Goal: Transaction & Acquisition: Purchase product/service

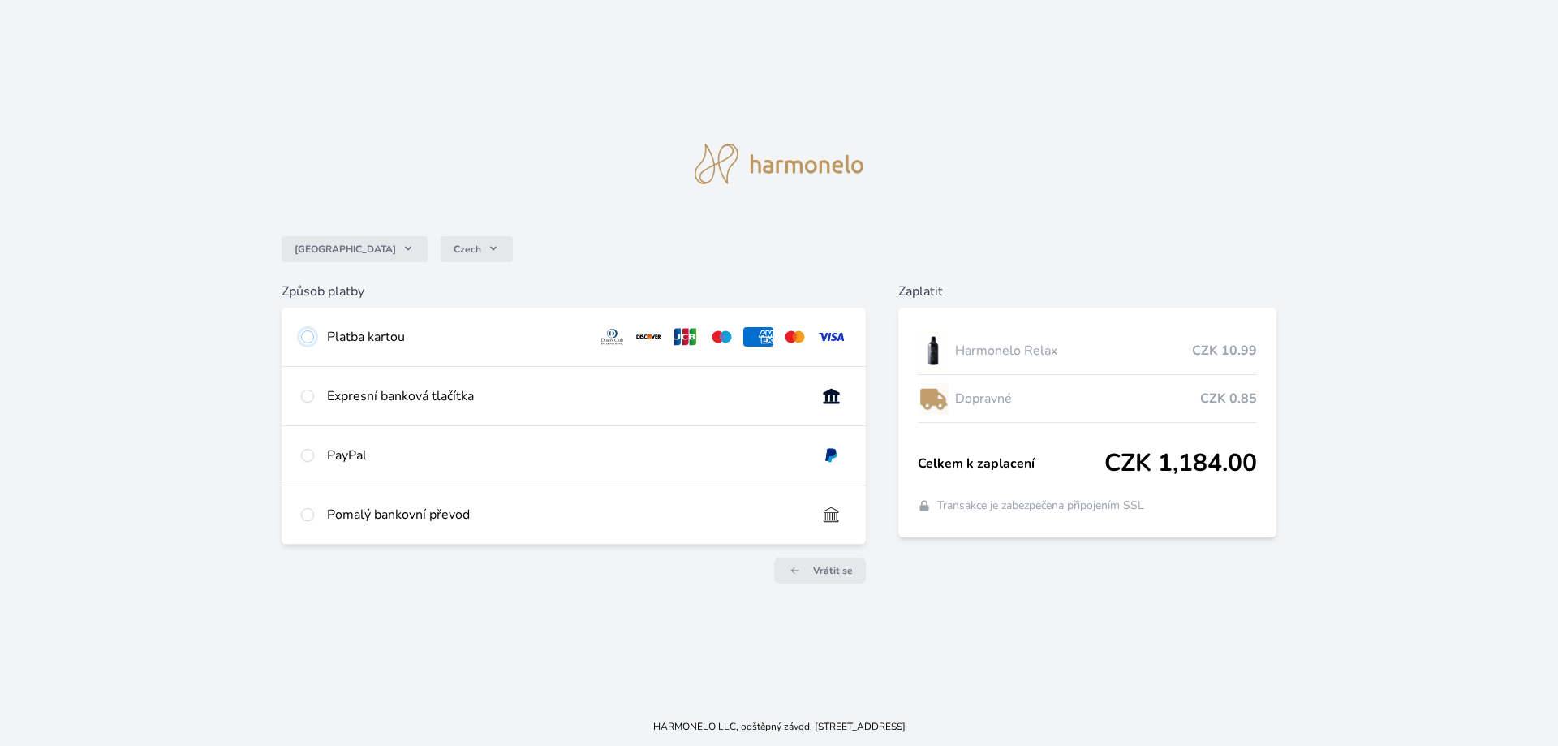
click at [308, 338] on input "radio" at bounding box center [307, 336] width 13 height 13
radio input "true"
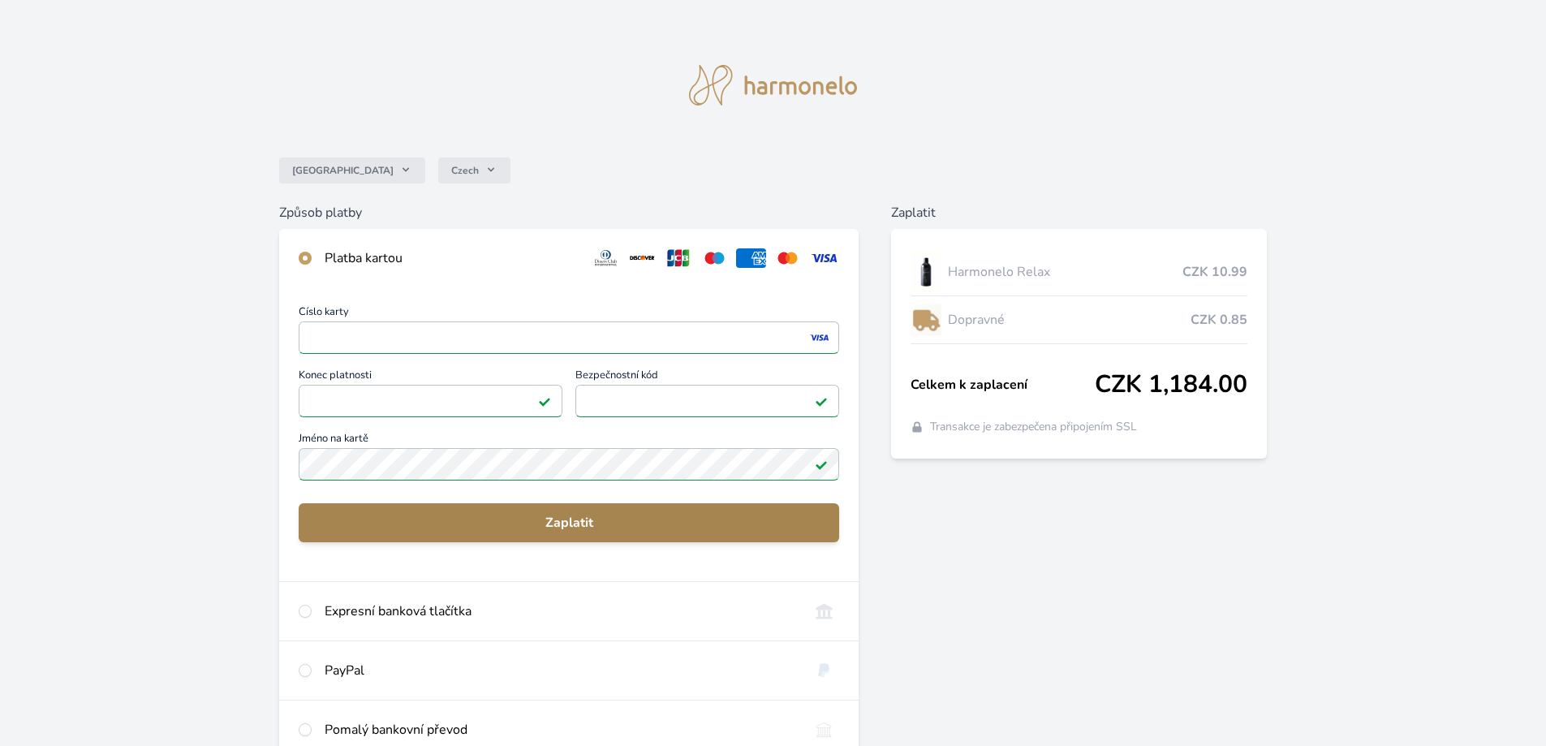
click at [594, 520] on span "Zaplatit" at bounding box center [569, 522] width 514 height 19
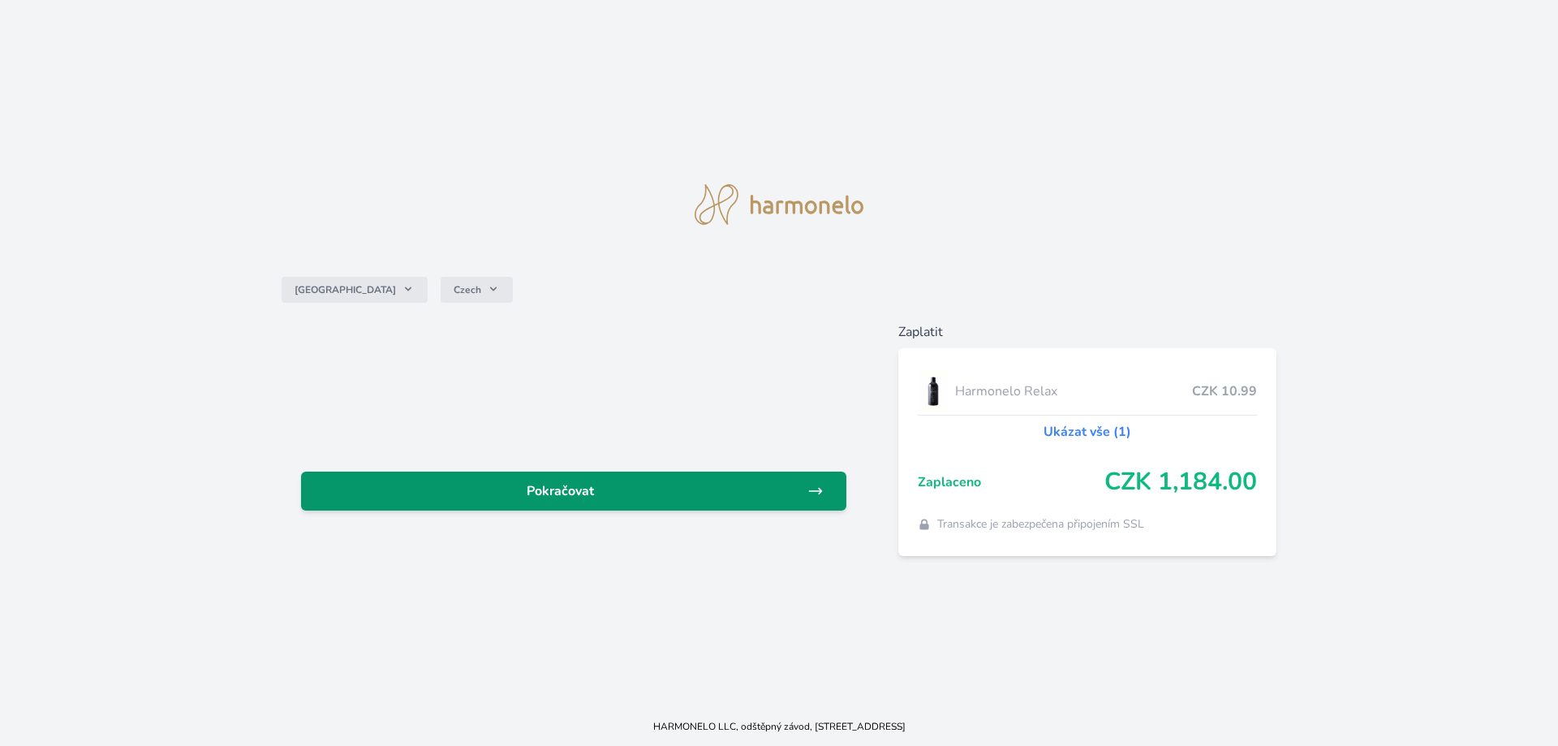
click at [785, 491] on span "Pokračovat" at bounding box center [560, 490] width 493 height 19
